Goal: Task Accomplishment & Management: Manage account settings

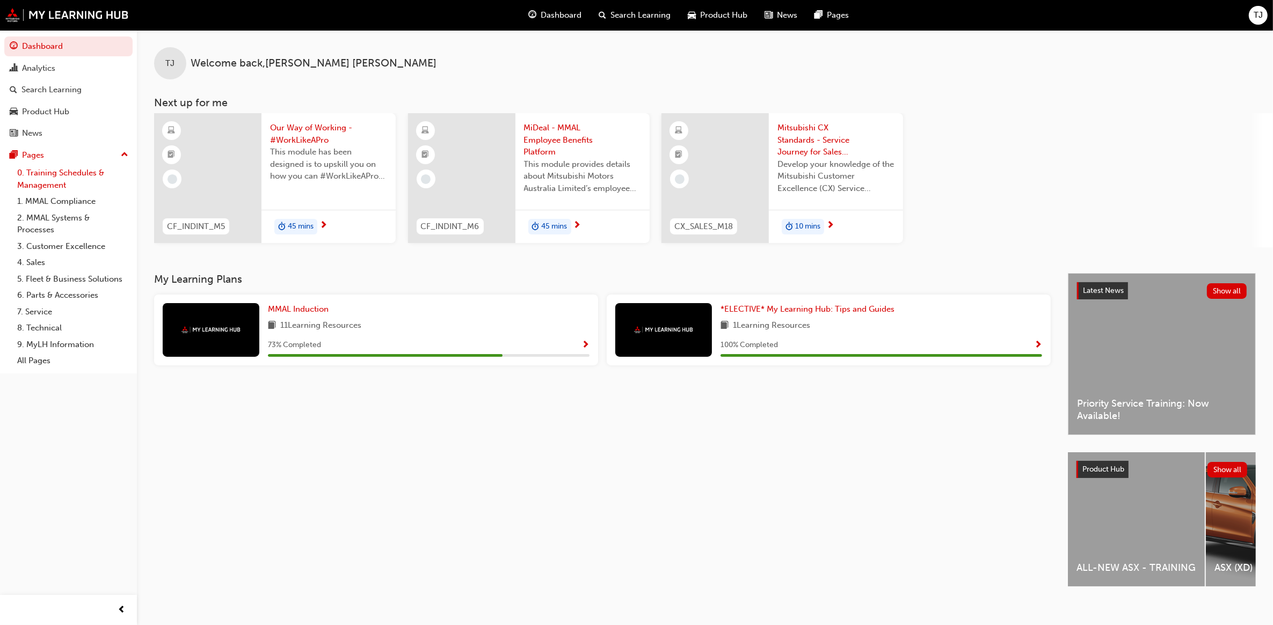
click at [44, 173] on link "0. Training Schedules & Management" at bounding box center [73, 179] width 120 height 28
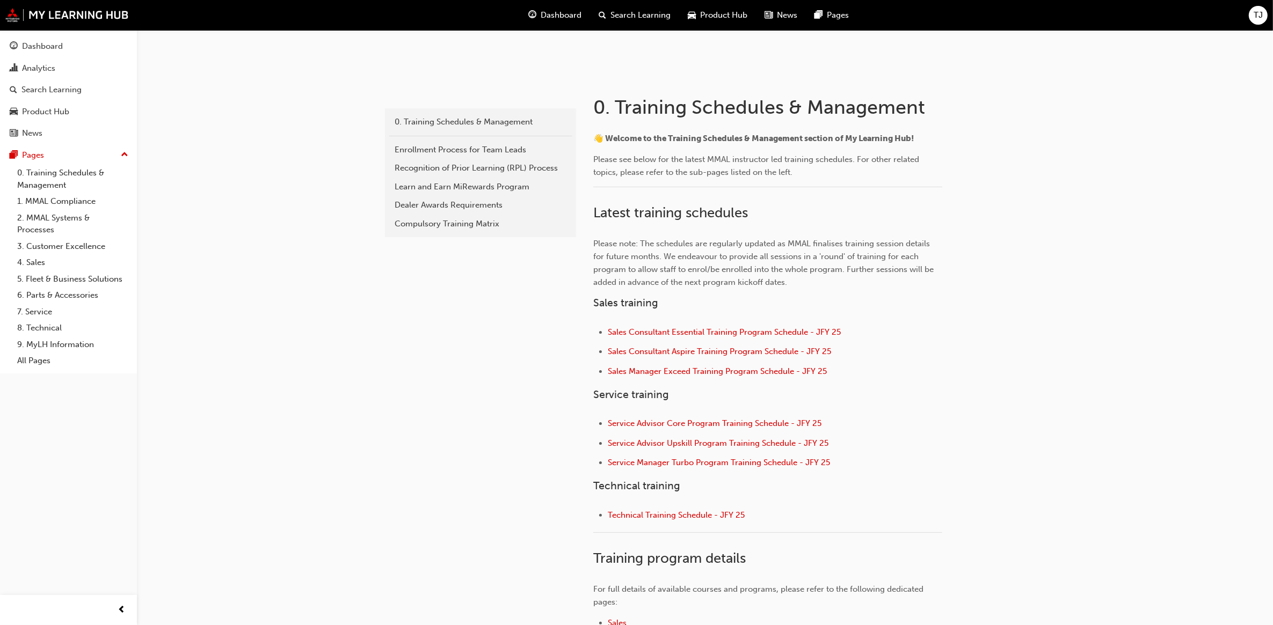
scroll to position [201, 0]
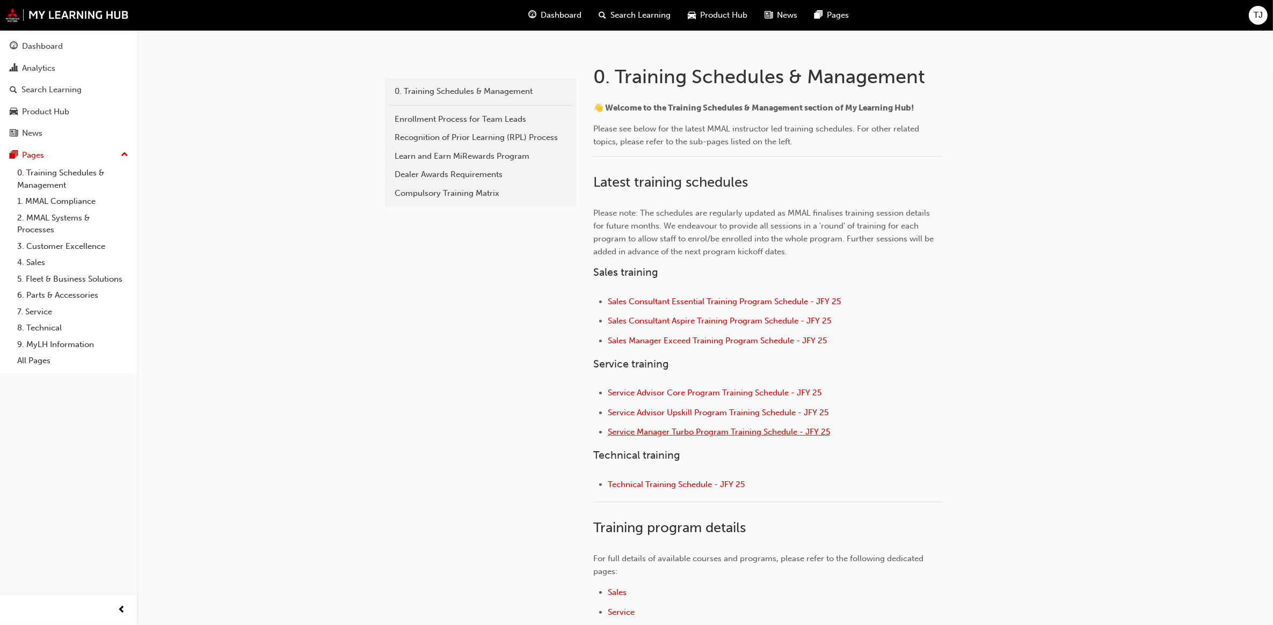
click at [710, 433] on span "Service Manager Turbo Program Training Schedule - JFY 25" at bounding box center [719, 432] width 222 height 10
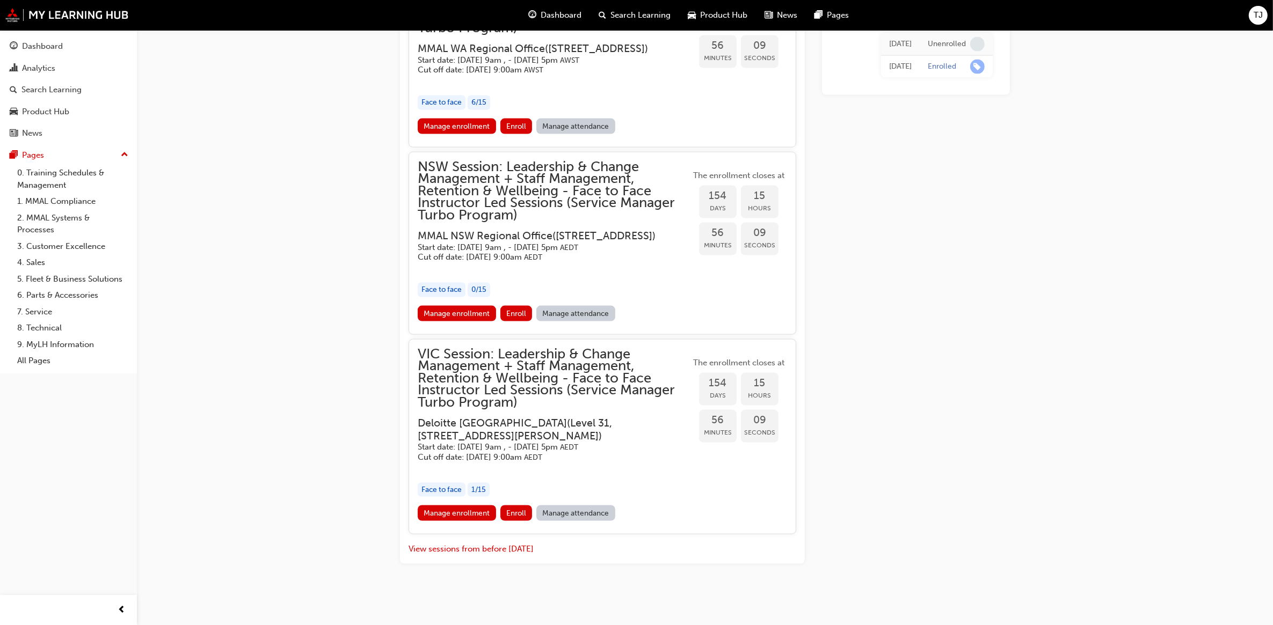
scroll to position [1939, 0]
click at [447, 515] on link "Manage enrollment" at bounding box center [457, 514] width 78 height 16
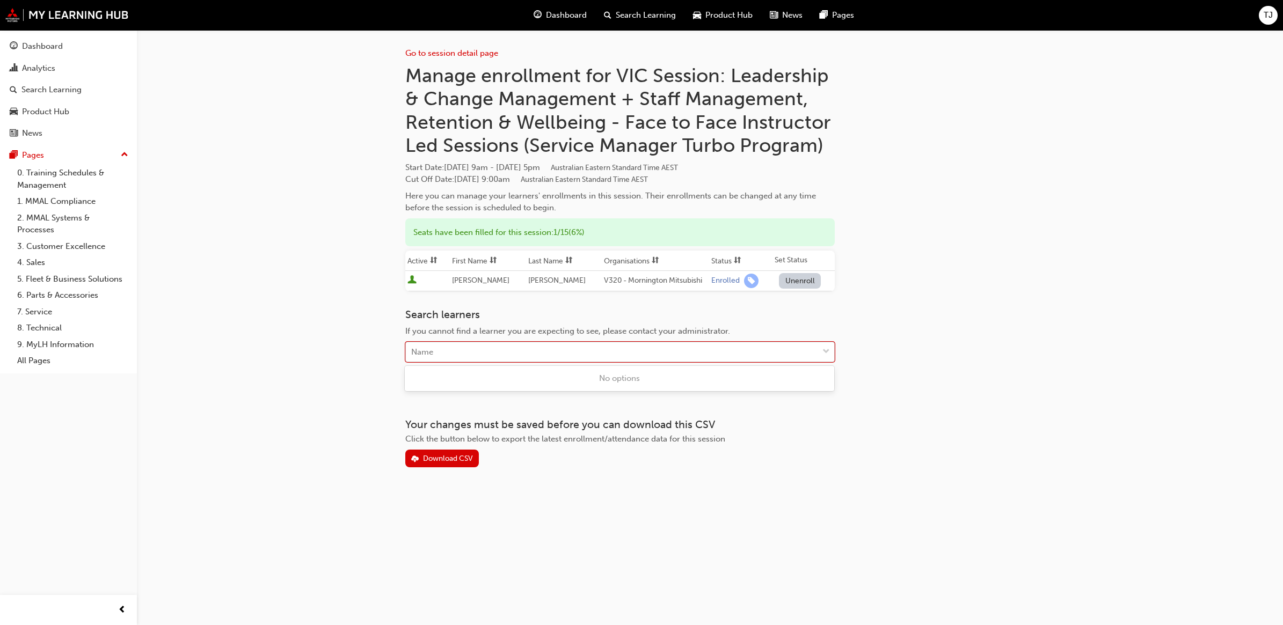
click at [499, 352] on div "Name" at bounding box center [612, 352] width 412 height 19
type input "f"
type input "fle"
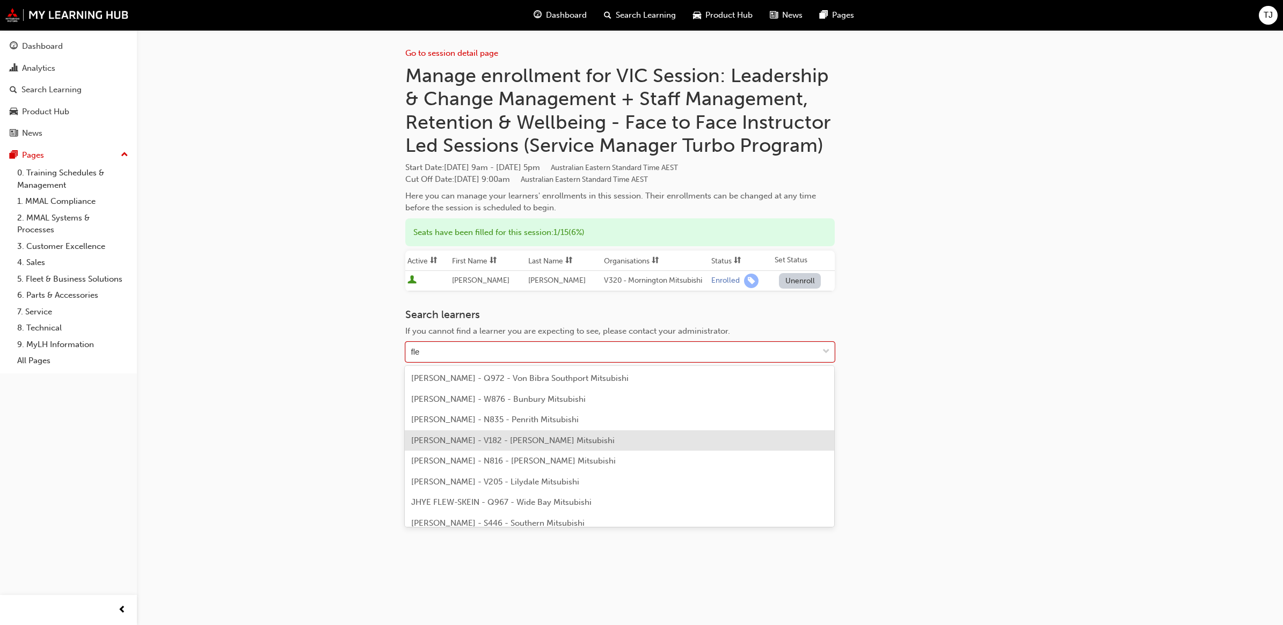
click at [500, 444] on span "BENJAMIN FLETCHER - V182 - Baker Mitsubishi" at bounding box center [512, 441] width 203 height 10
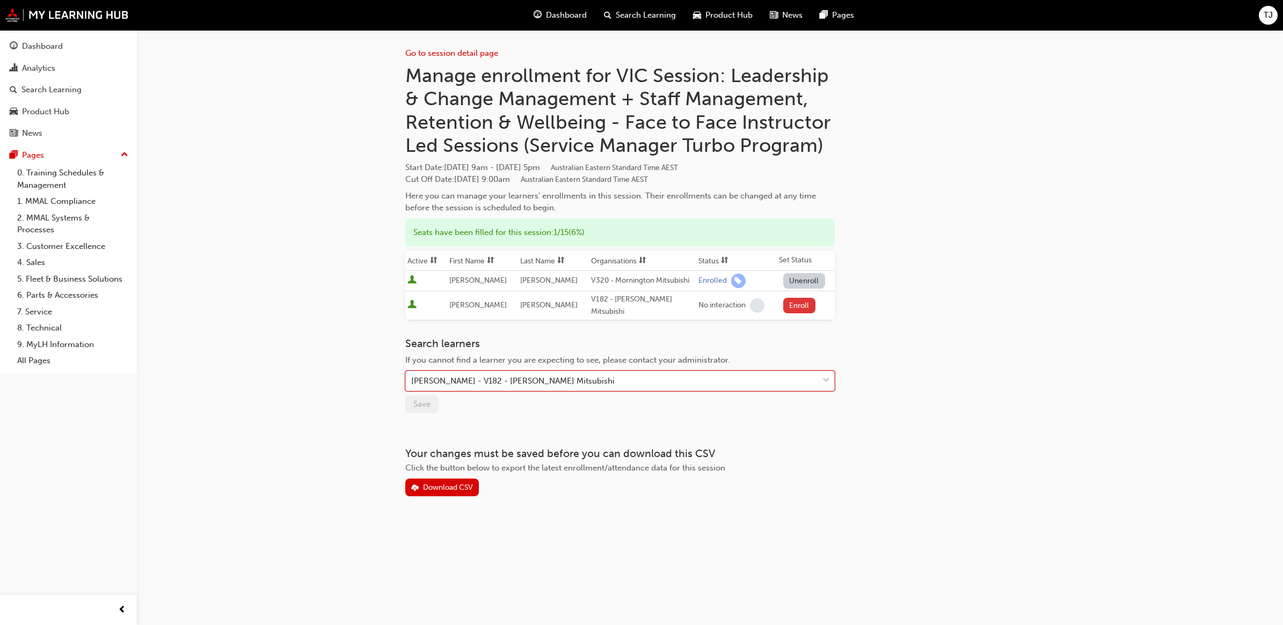
click at [795, 300] on button "Enroll" at bounding box center [799, 306] width 32 height 16
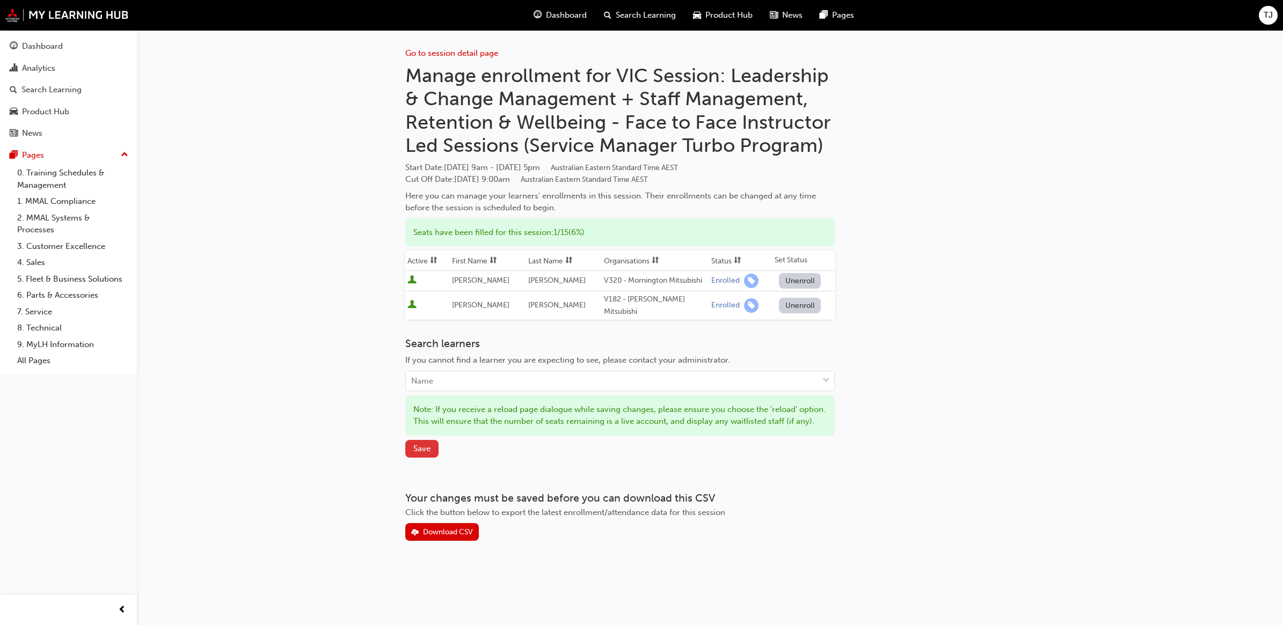
click at [423, 448] on span "Save" at bounding box center [421, 449] width 17 height 10
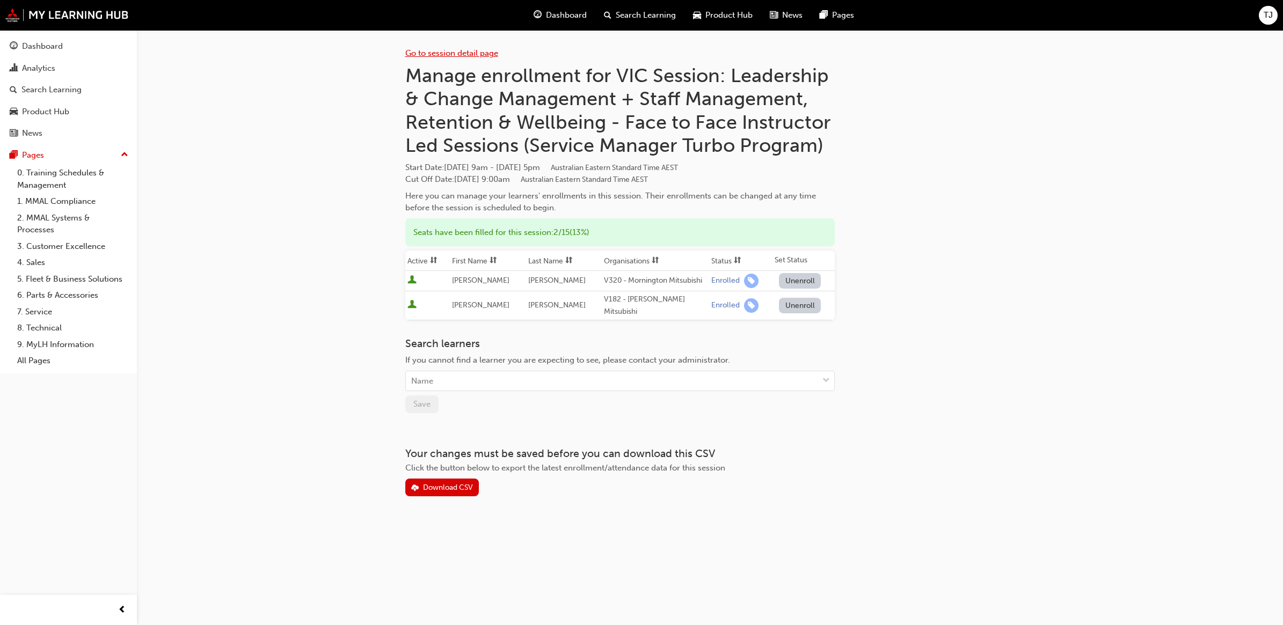
click at [433, 54] on link "Go to session detail page" at bounding box center [451, 53] width 93 height 10
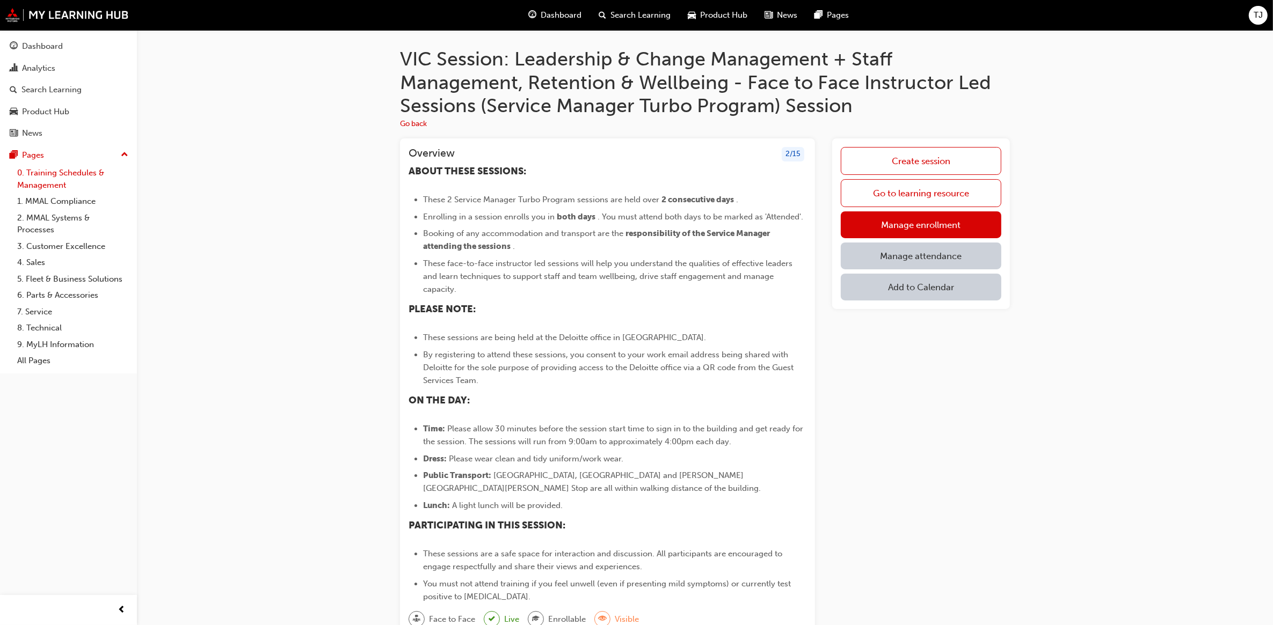
click at [51, 181] on link "0. Training Schedules & Management" at bounding box center [73, 179] width 120 height 28
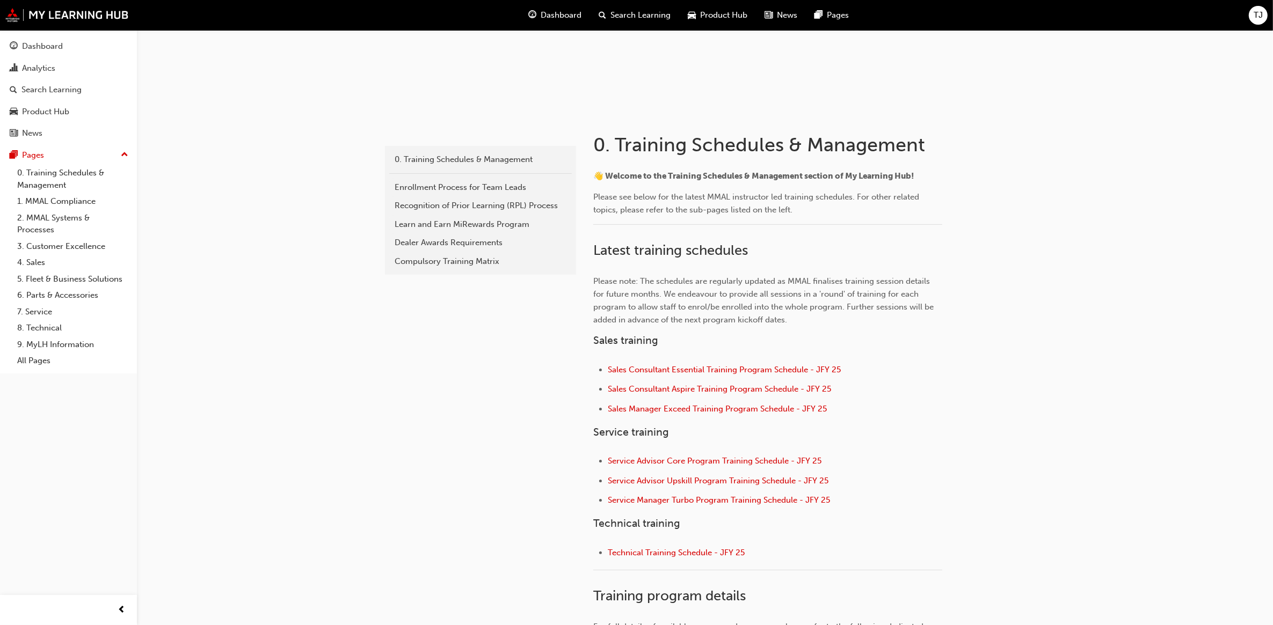
scroll to position [268, 0]
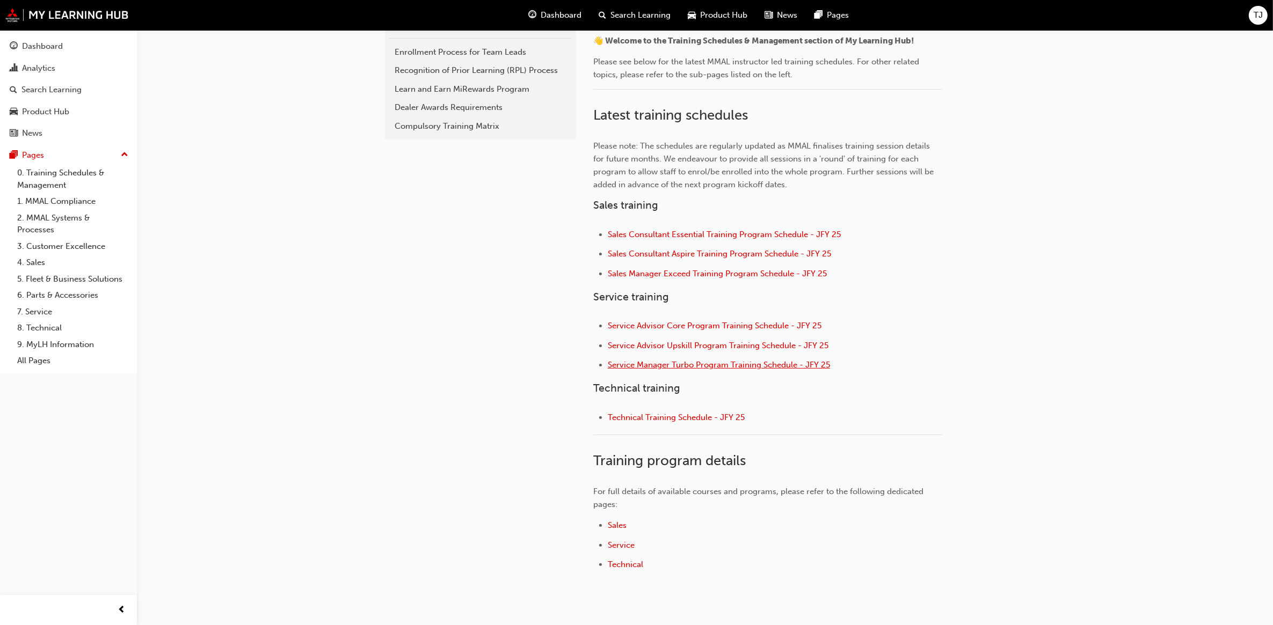
click at [694, 365] on span "Service Manager Turbo Program Training Schedule - JFY 25" at bounding box center [719, 365] width 222 height 10
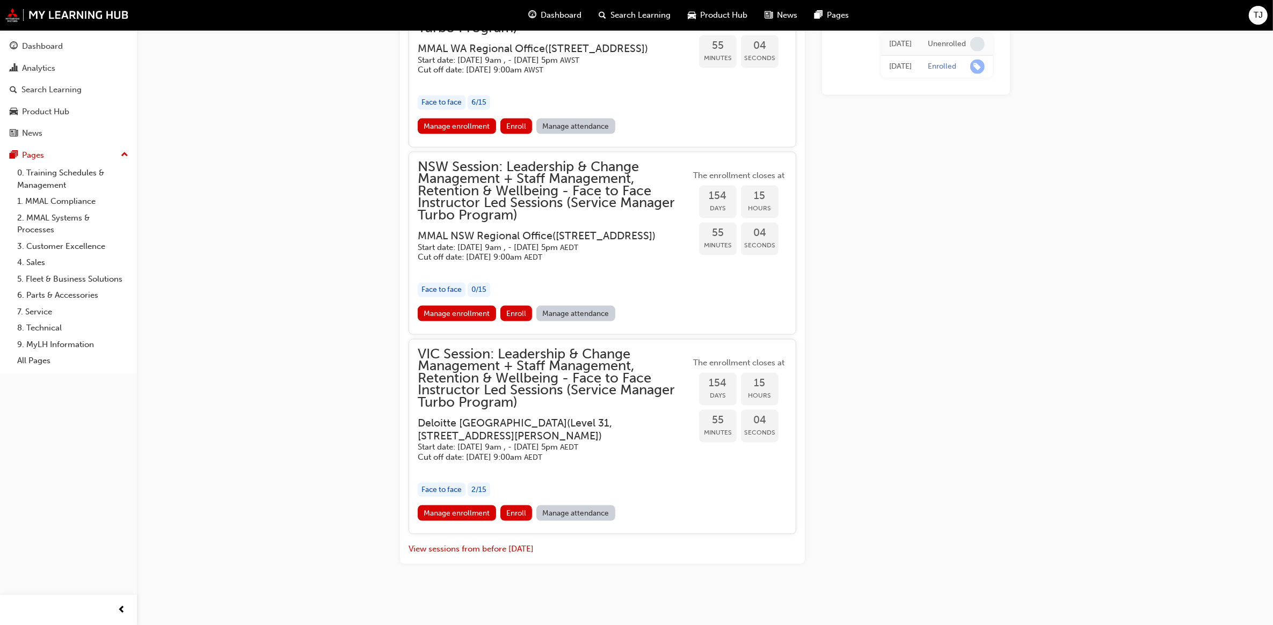
scroll to position [1906, 0]
click at [457, 521] on link "Manage enrollment" at bounding box center [457, 514] width 78 height 16
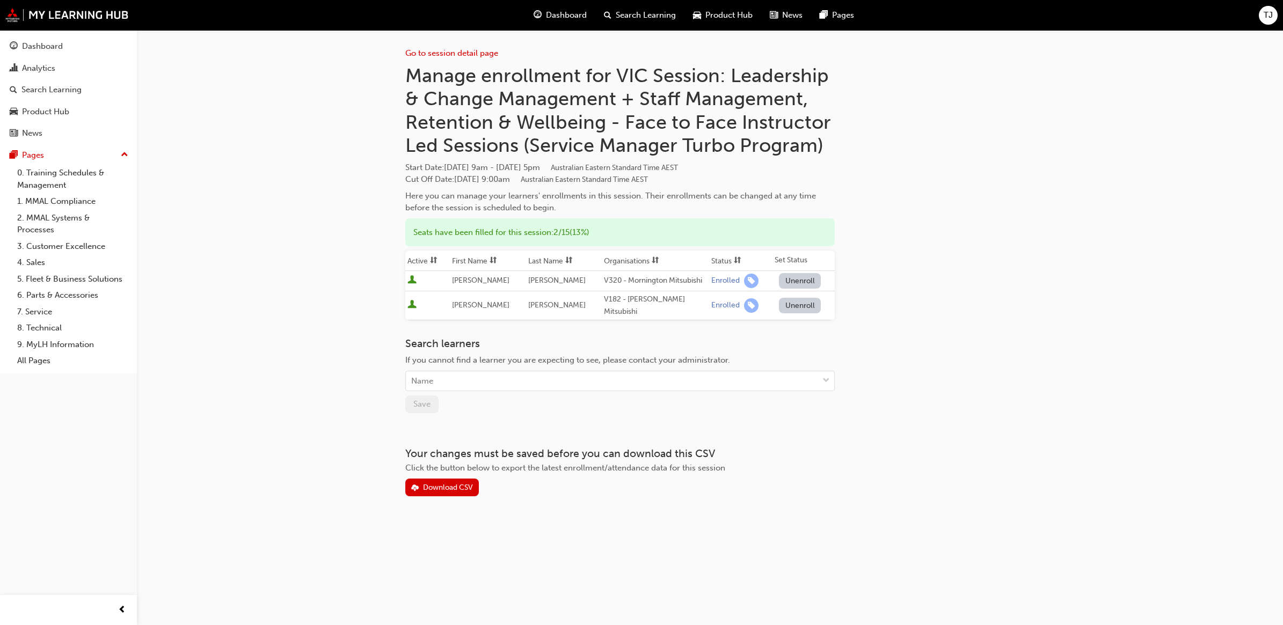
click at [269, 463] on div "Go to session detail page Manage enrollment for VIC Session: Leadership & Chang…" at bounding box center [641, 312] width 1283 height 625
click at [287, 377] on div "Go to session detail page Manage enrollment for VIC Session: Leadership & Chang…" at bounding box center [641, 312] width 1283 height 625
